Goal: Task Accomplishment & Management: Use online tool/utility

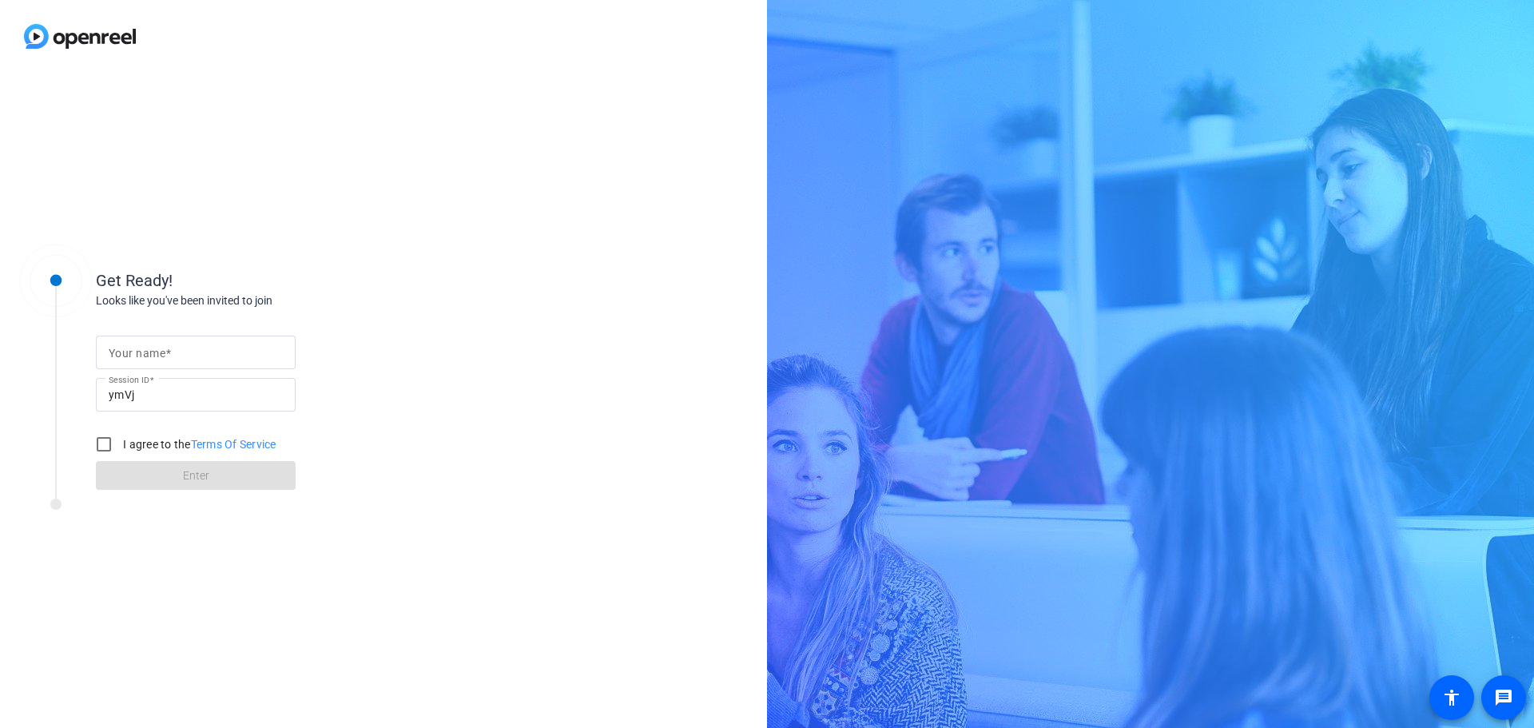
click at [216, 349] on input "Your name" at bounding box center [196, 352] width 174 height 19
type input "[PERSON_NAME]"
click at [106, 442] on input "I agree to the Terms Of Service" at bounding box center [104, 444] width 32 height 32
checkbox input "true"
click at [146, 351] on input "[PERSON_NAME]" at bounding box center [196, 352] width 174 height 19
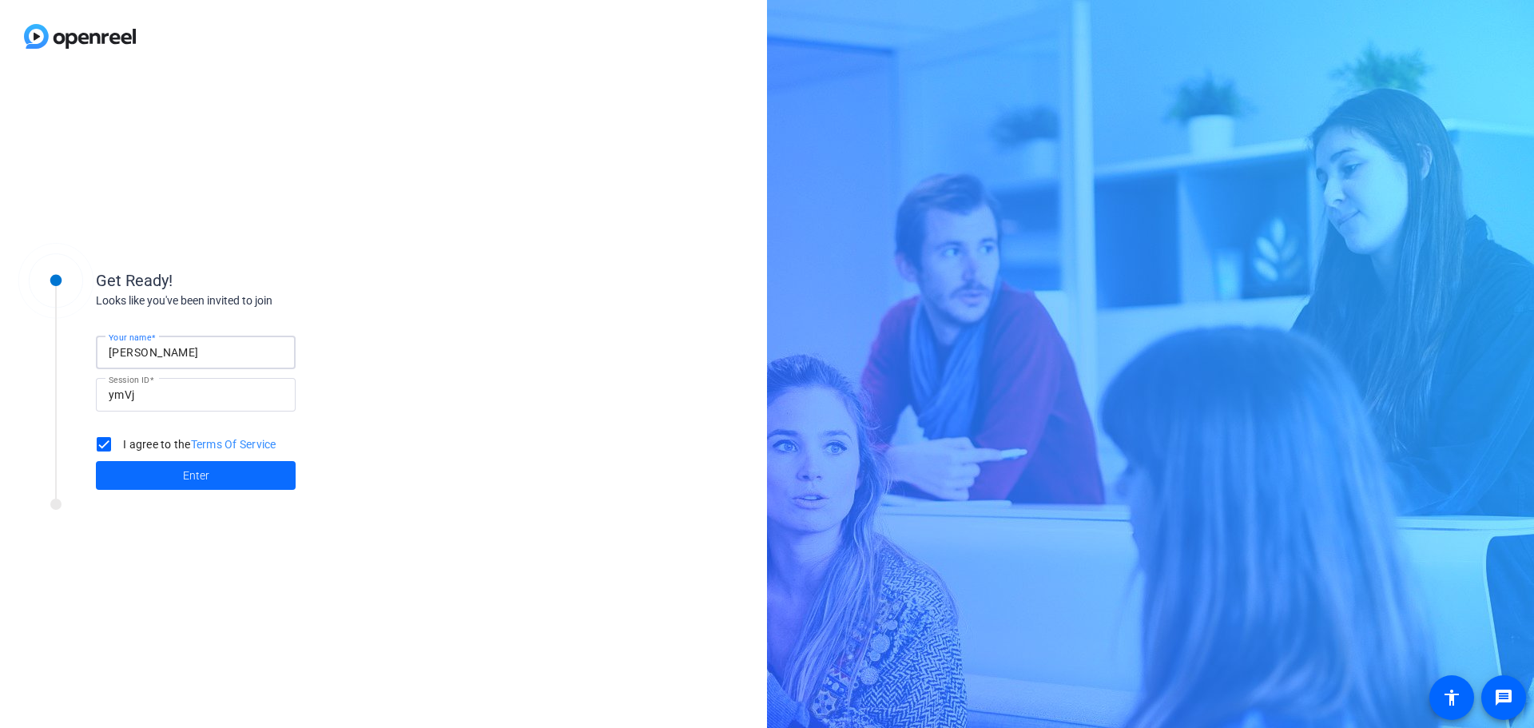
type input "[PERSON_NAME]"
click at [197, 469] on span "Enter" at bounding box center [196, 475] width 26 height 17
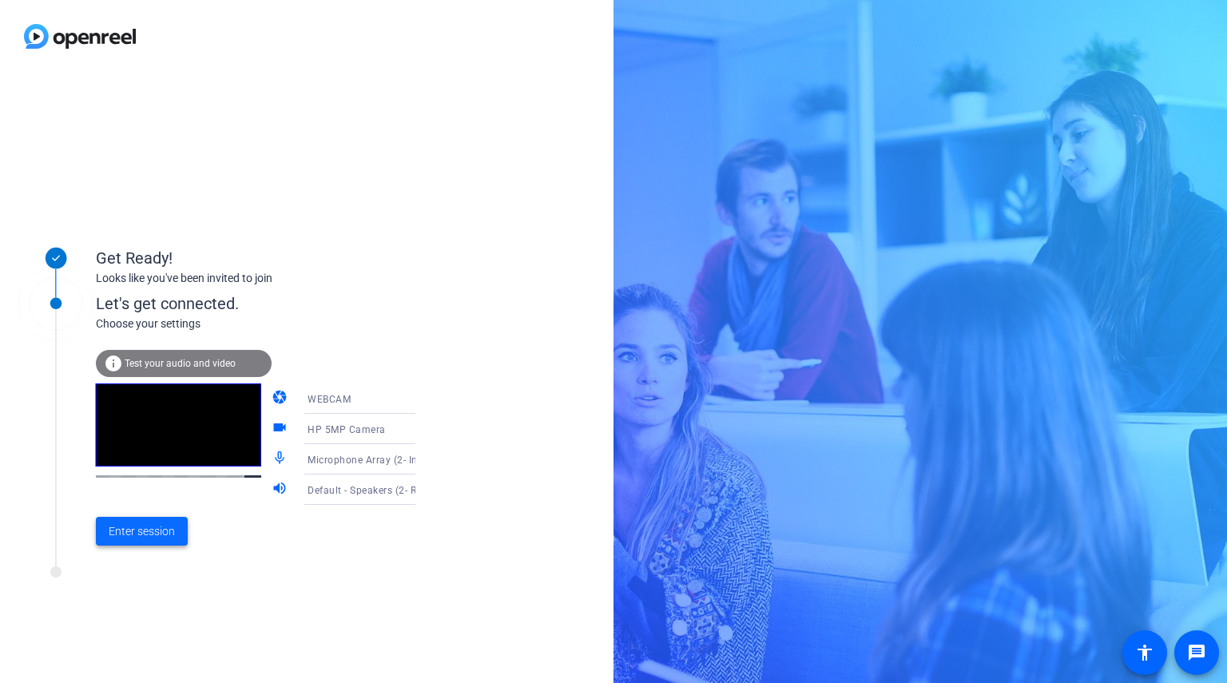
click at [129, 535] on span "Enter session" at bounding box center [142, 531] width 66 height 17
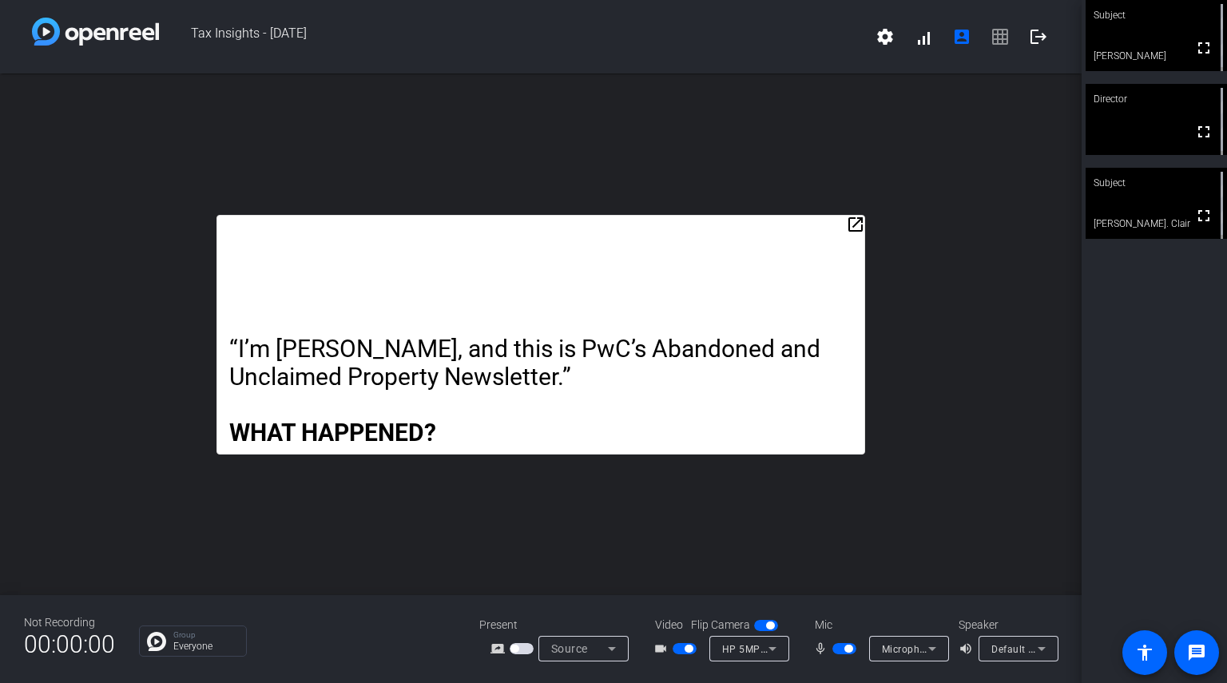
click at [856, 220] on mat-icon "open_in_new" at bounding box center [855, 224] width 19 height 19
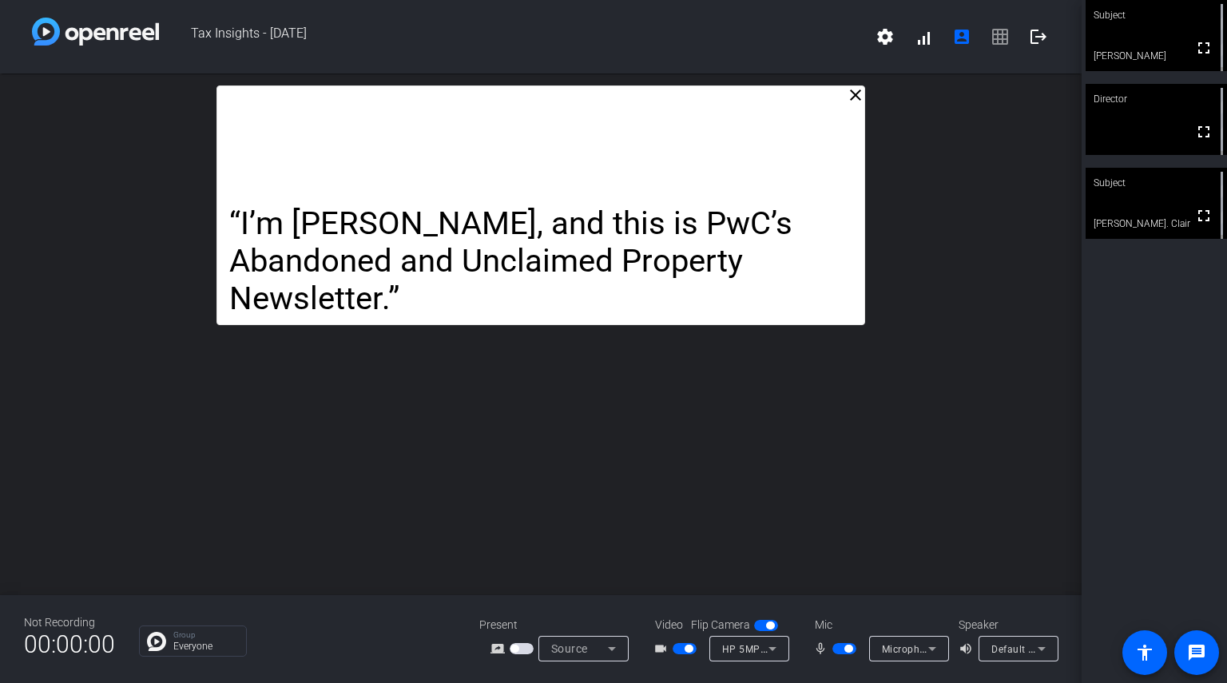
click at [832, 648] on span "button" at bounding box center [844, 648] width 24 height 11
click at [848, 649] on span "button" at bounding box center [844, 648] width 24 height 11
click at [839, 645] on span "button" at bounding box center [844, 648] width 24 height 11
click at [848, 644] on span "button" at bounding box center [844, 648] width 24 height 11
click at [840, 648] on span "button" at bounding box center [844, 648] width 24 height 11
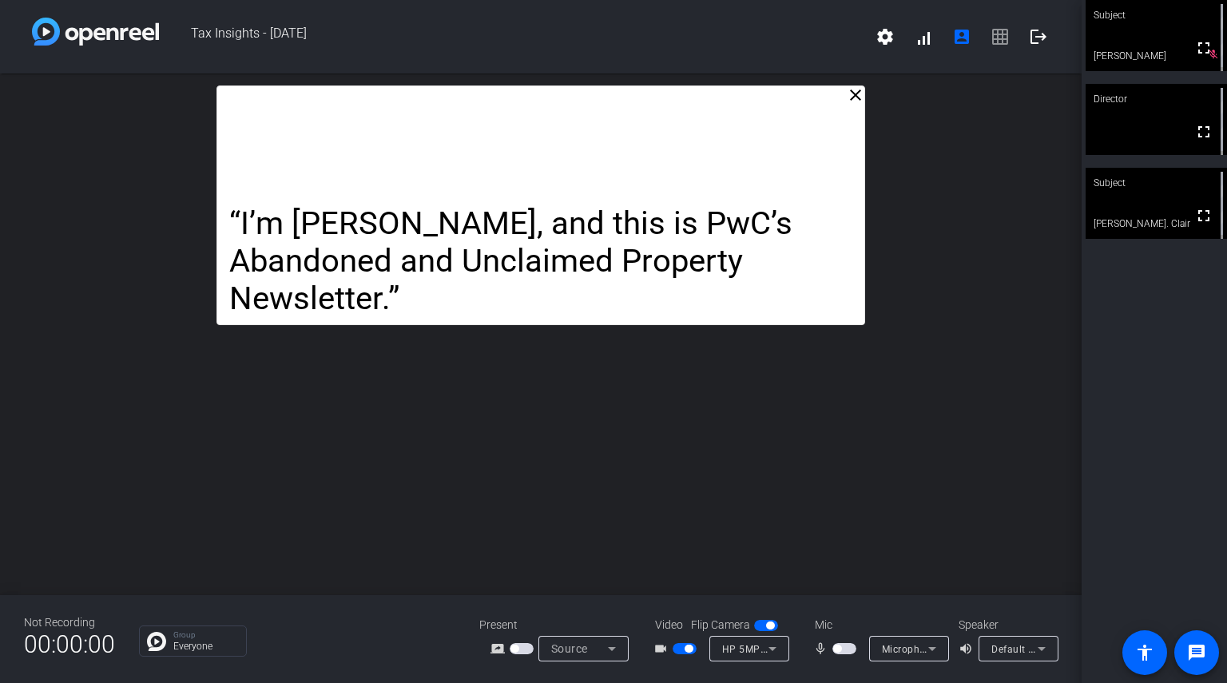
click at [844, 643] on span "button" at bounding box center [844, 648] width 24 height 11
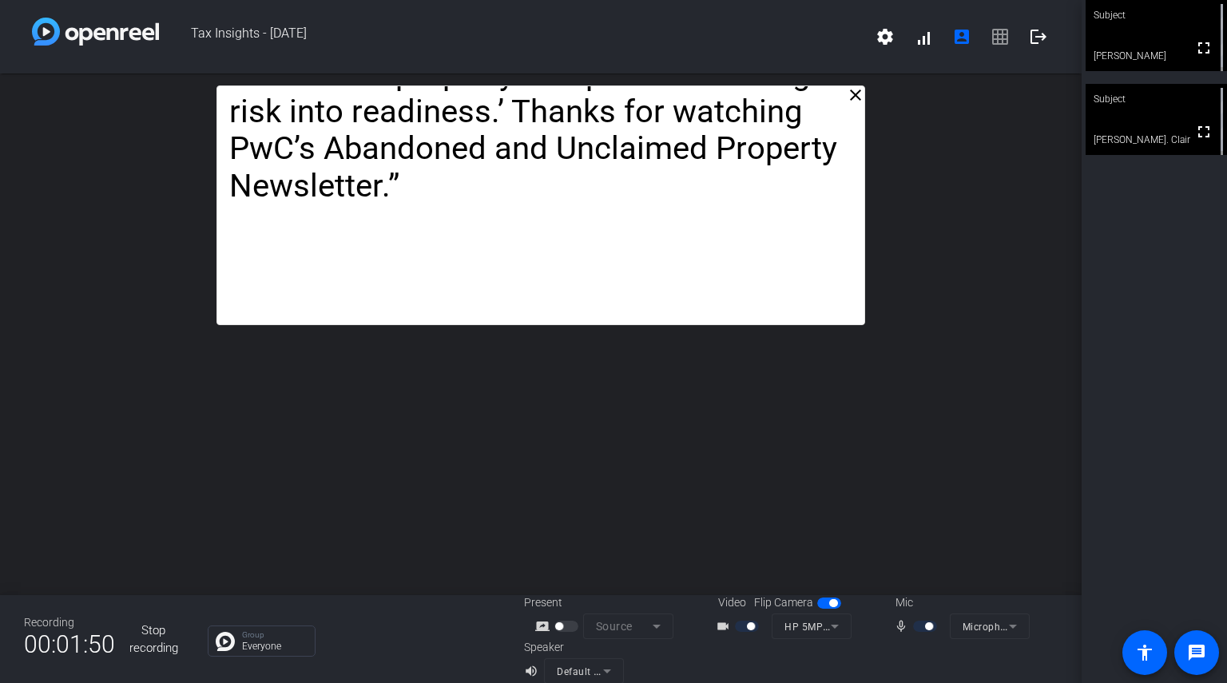
click at [149, 642] on button "Stop recording" at bounding box center [153, 639] width 61 height 50
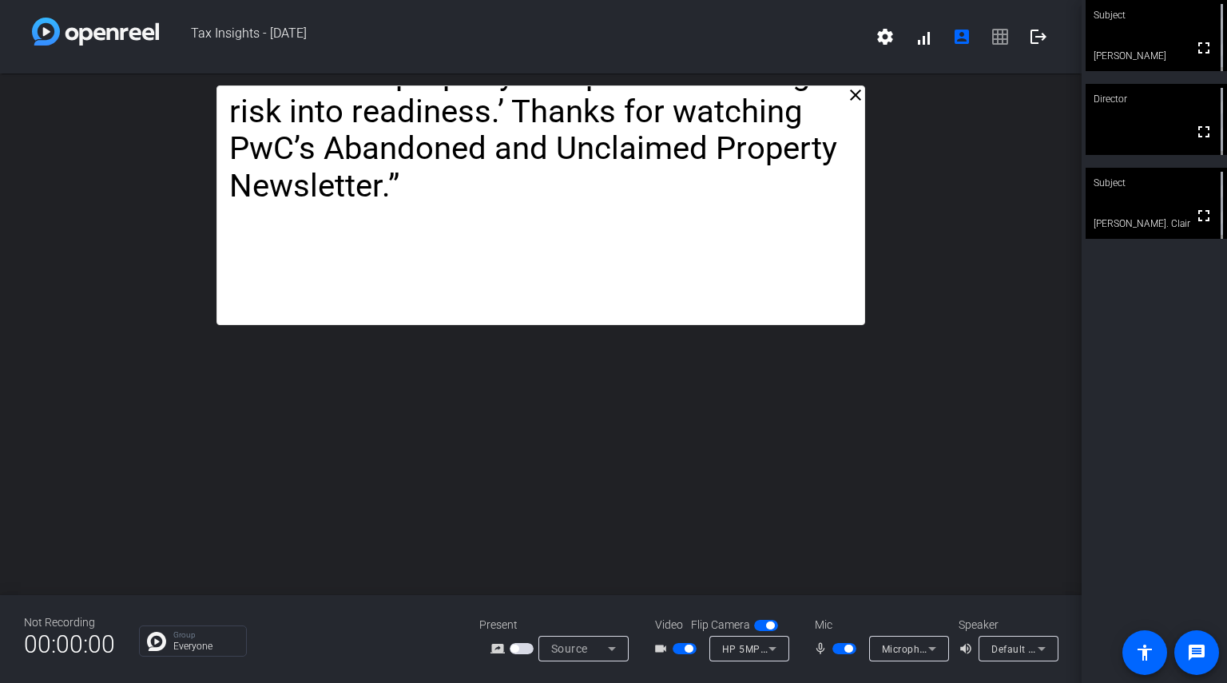
click at [518, 513] on div "close “I’m [PERSON_NAME], and this is PwC’s Abandoned and Unclaimed Property Ne…" at bounding box center [541, 334] width 1082 height 522
